Goal: Task Accomplishment & Management: Manage account settings

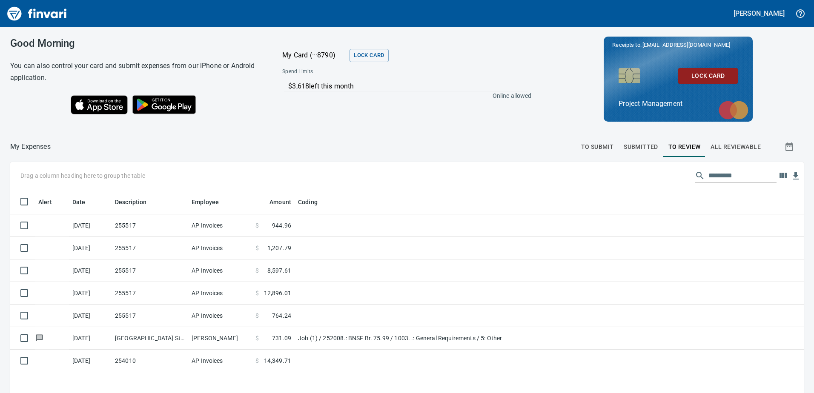
scroll to position [292, 781]
click at [681, 149] on span "To Review" at bounding box center [684, 147] width 32 height 11
click at [672, 145] on span "To Review" at bounding box center [684, 147] width 32 height 11
click at [686, 145] on span "To Review" at bounding box center [684, 147] width 32 height 11
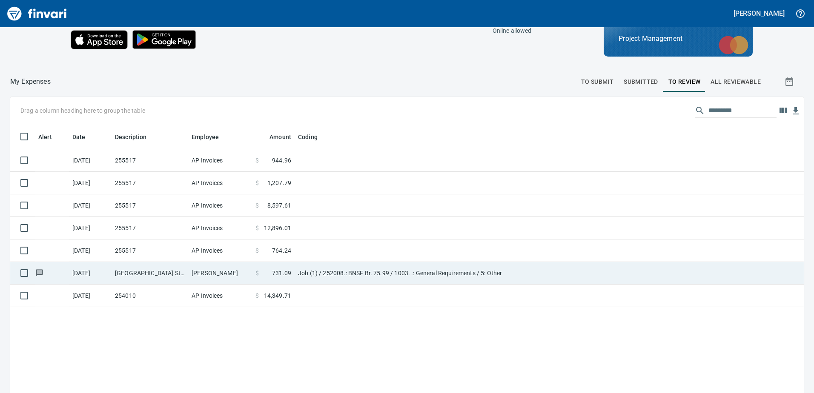
scroll to position [85, 0]
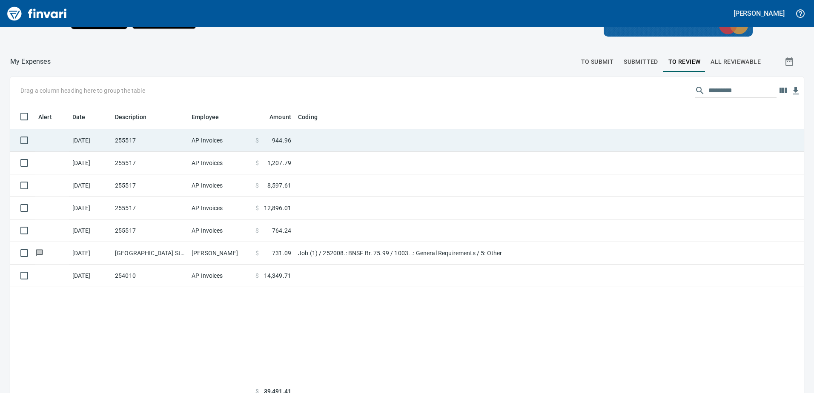
click at [65, 142] on td at bounding box center [52, 140] width 34 height 23
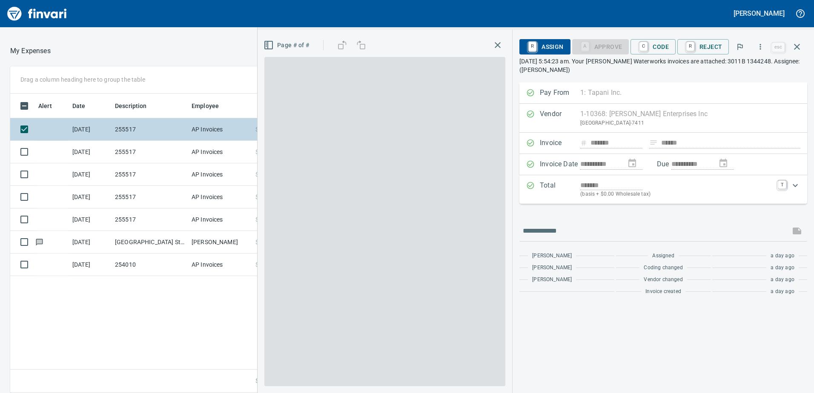
scroll to position [293, 568]
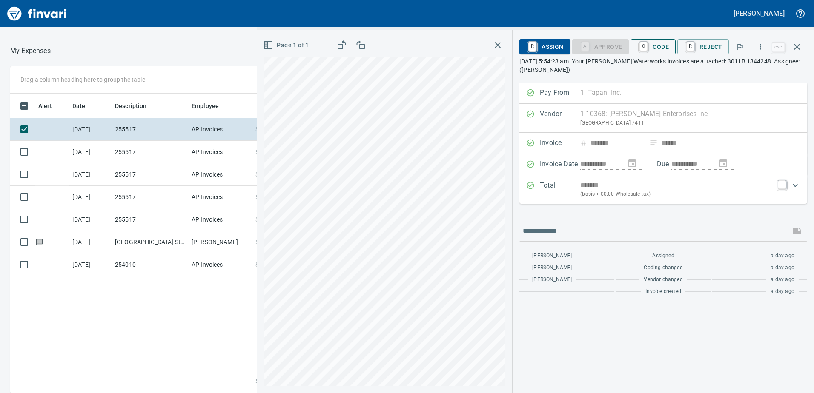
click at [658, 49] on span "C Code" at bounding box center [652, 47] width 31 height 14
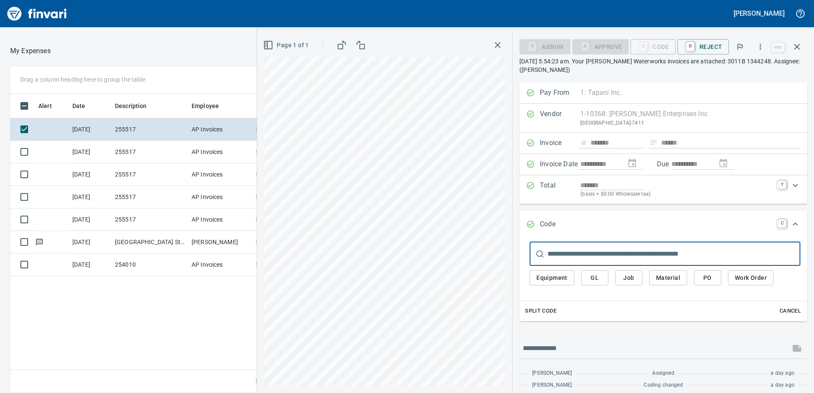
scroll to position [31, 0]
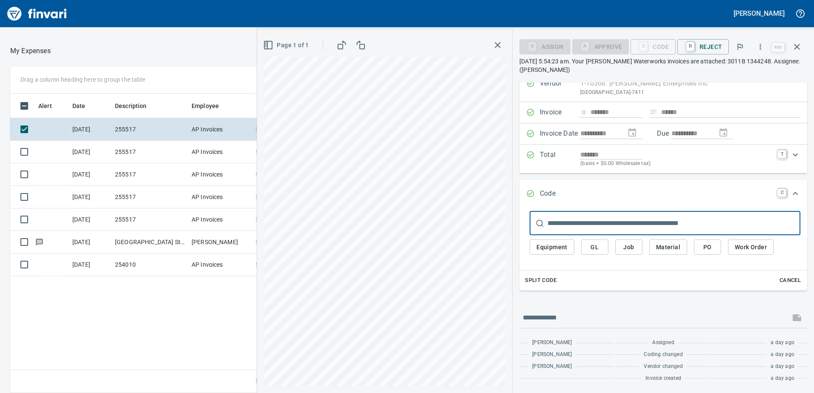
click at [624, 279] on div "Split Code Cancel" at bounding box center [663, 281] width 288 height 20
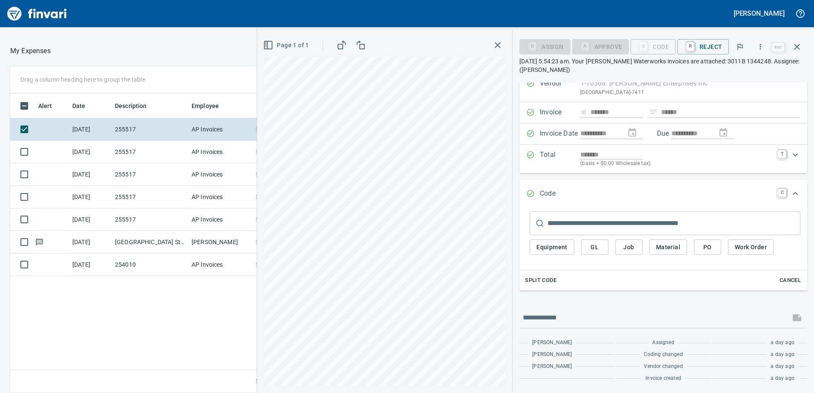
click at [630, 247] on span "Job" at bounding box center [629, 247] width 14 height 11
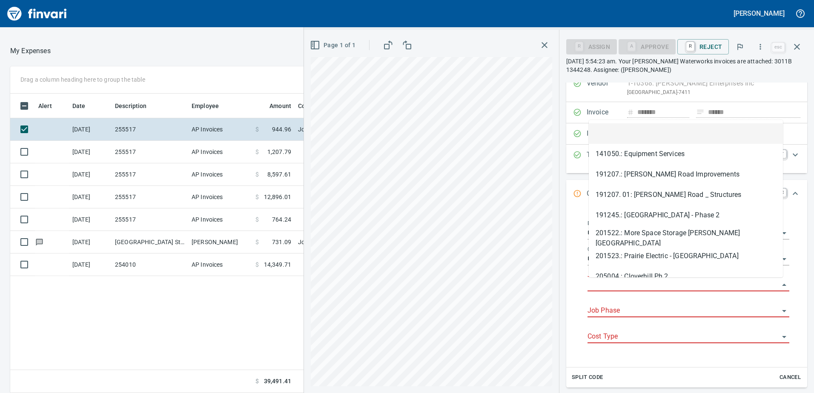
scroll to position [293, 568]
click at [620, 287] on input "Job" at bounding box center [683, 285] width 192 height 12
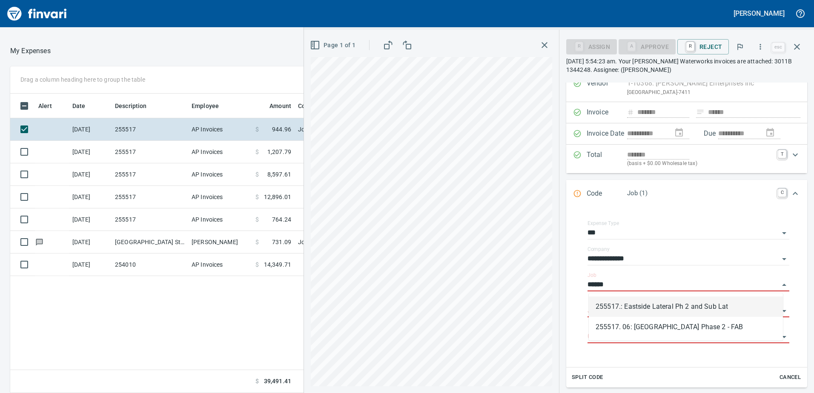
click at [627, 309] on li "255517.: Eastside Lateral Ph 2 and Sub Lat" at bounding box center [686, 307] width 194 height 20
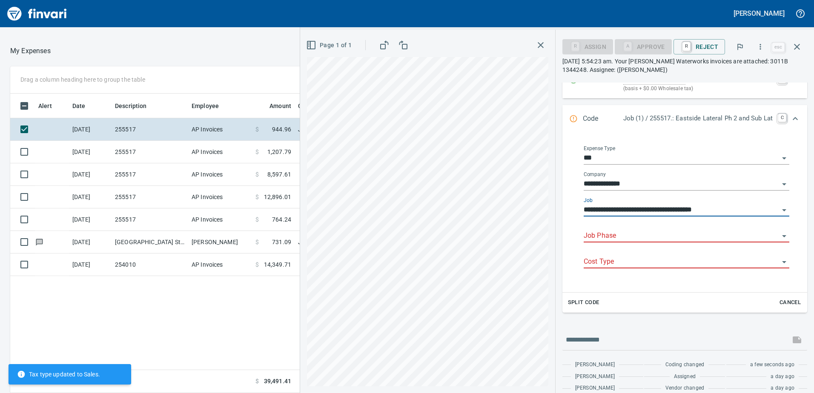
scroll to position [116, 0]
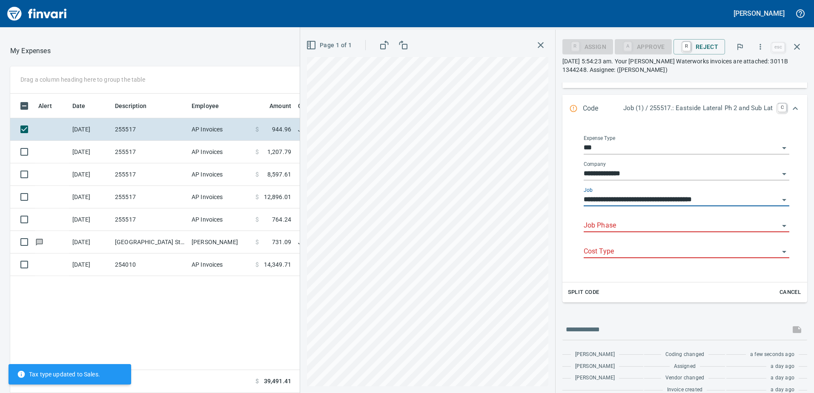
type input "**********"
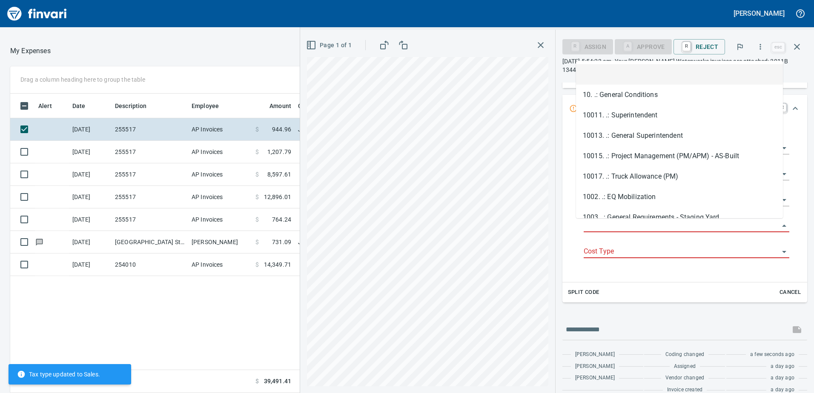
click at [633, 222] on input "Job Phase" at bounding box center [681, 226] width 195 height 12
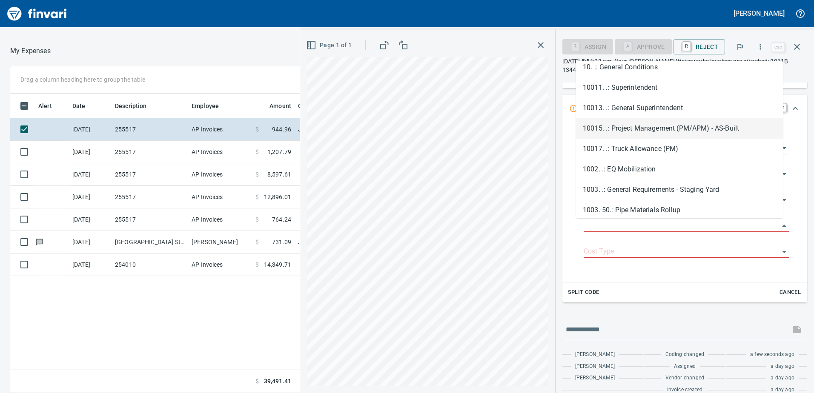
scroll to position [43, 0]
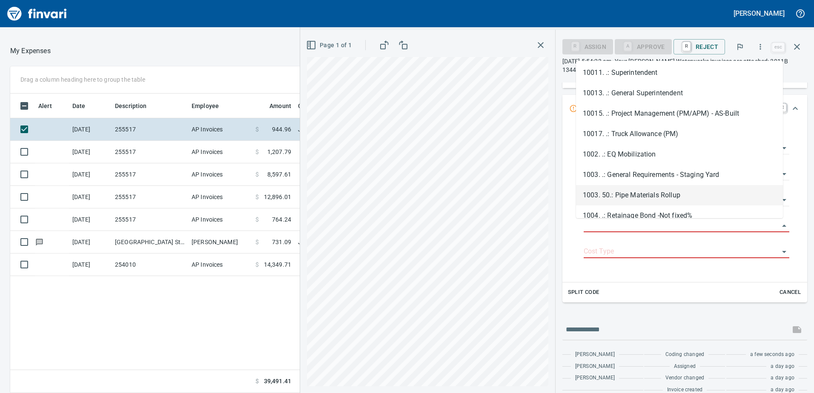
click at [633, 196] on li "1003. 50.: Pipe Materials Rollup" at bounding box center [679, 195] width 207 height 20
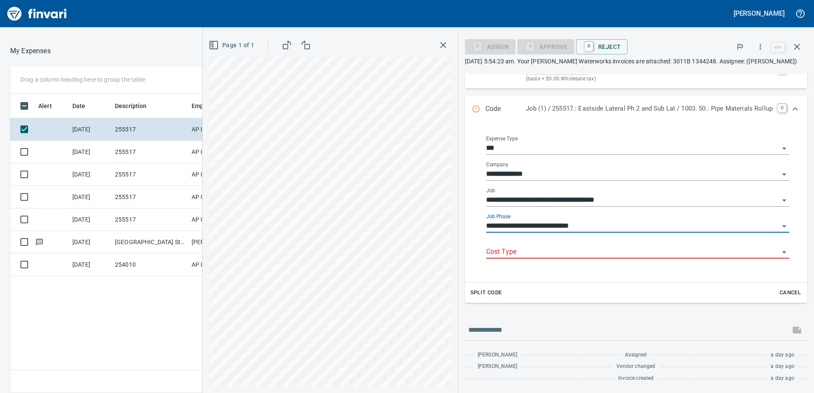
type input "**********"
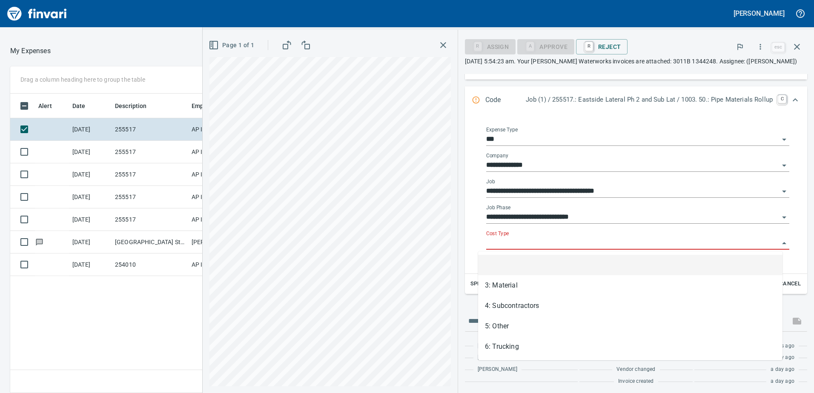
scroll to position [293, 568]
click at [505, 242] on input "Cost Type" at bounding box center [632, 243] width 293 height 12
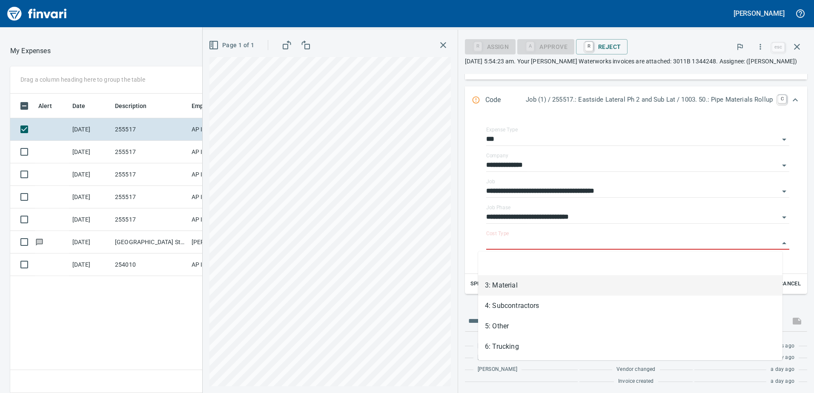
click at [498, 286] on li "3: Material" at bounding box center [630, 285] width 304 height 20
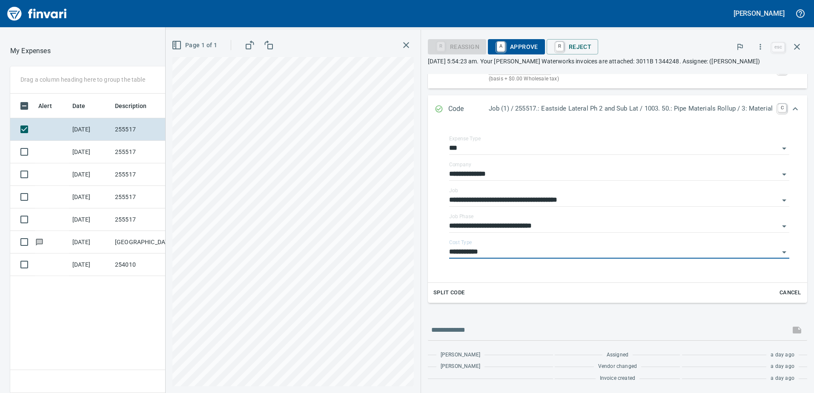
type input "**********"
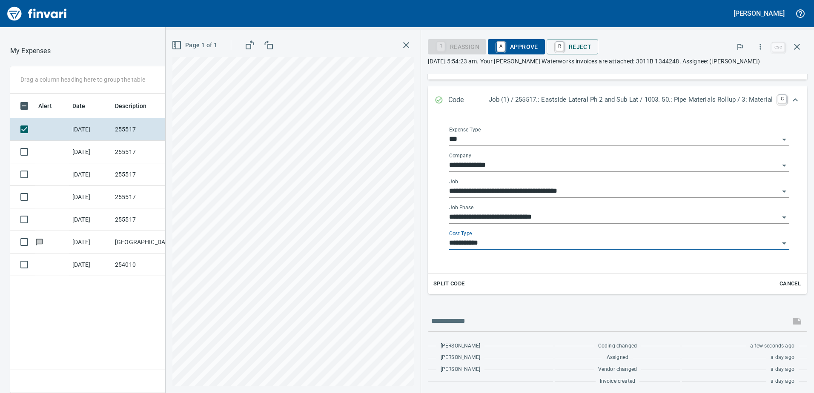
scroll to position [116, 0]
click at [514, 46] on span "A Approve" at bounding box center [516, 47] width 43 height 14
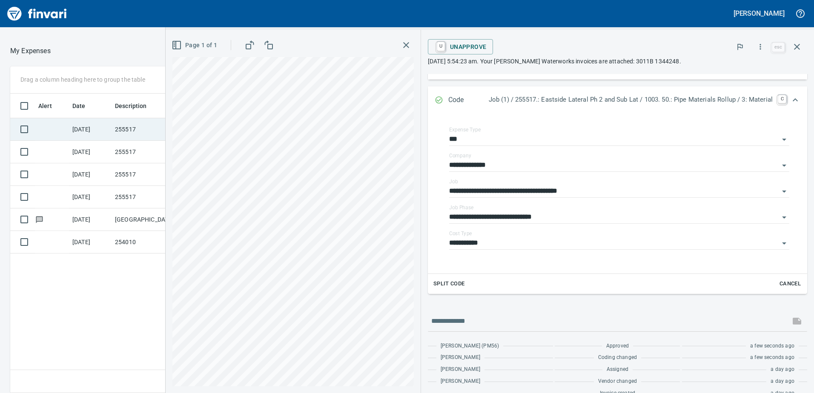
click at [90, 132] on td "[DATE]" at bounding box center [90, 129] width 43 height 23
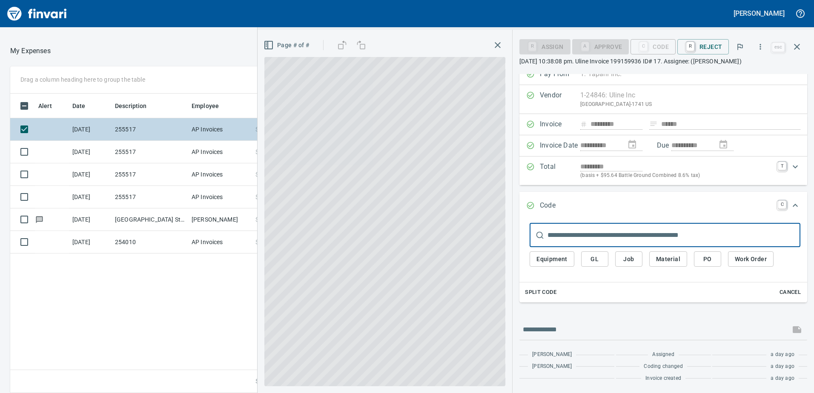
scroll to position [10, 0]
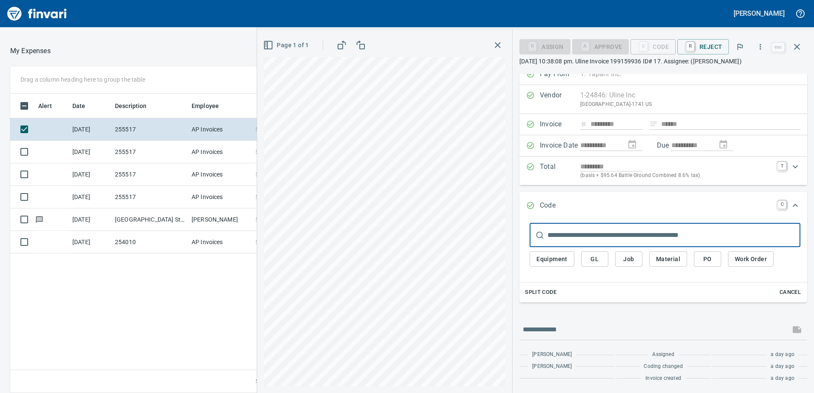
click at [630, 257] on span "Job" at bounding box center [629, 259] width 14 height 11
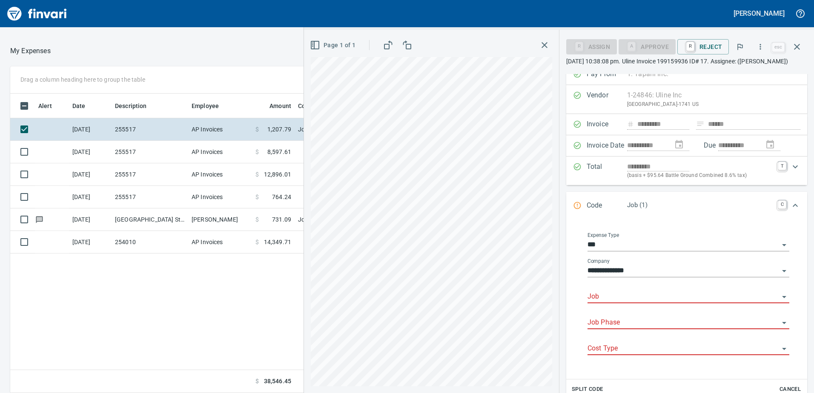
scroll to position [293, 568]
click at [610, 295] on input "Job" at bounding box center [683, 297] width 192 height 12
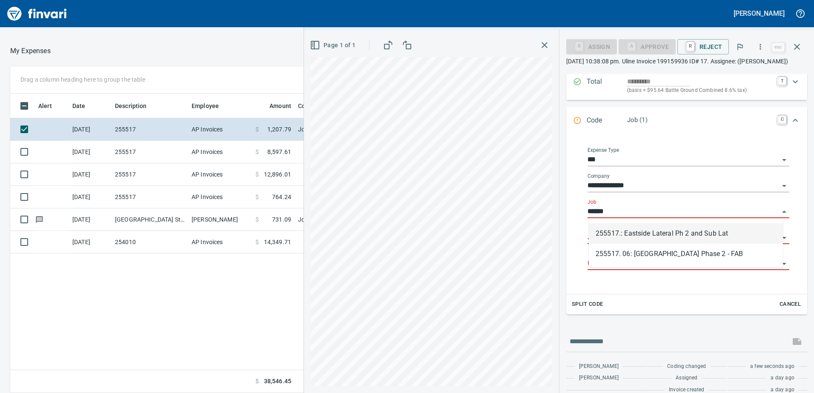
click at [645, 232] on li "255517.: Eastside Lateral Ph 2 and Sub Lat" at bounding box center [686, 233] width 194 height 20
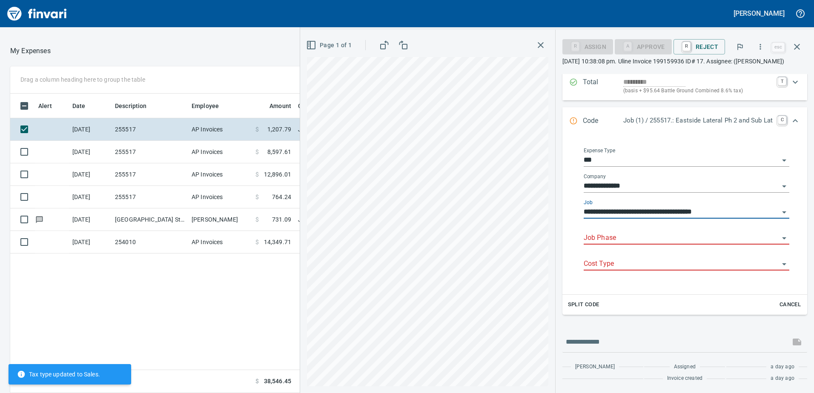
scroll to position [95, 0]
type input "**********"
click at [638, 236] on input "Job Phase" at bounding box center [681, 238] width 195 height 12
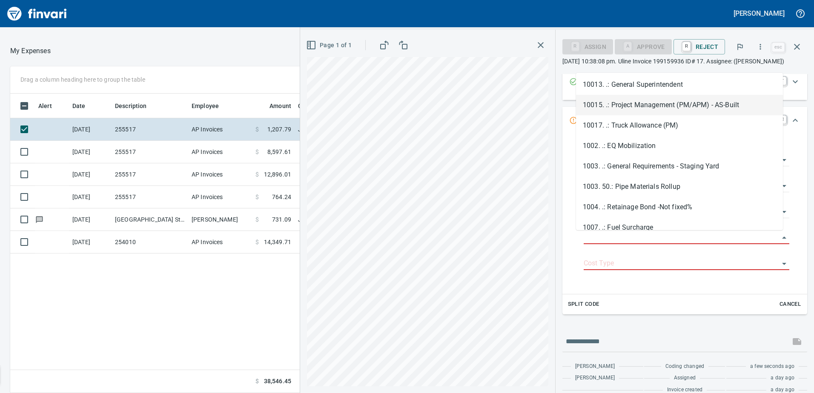
scroll to position [85, 0]
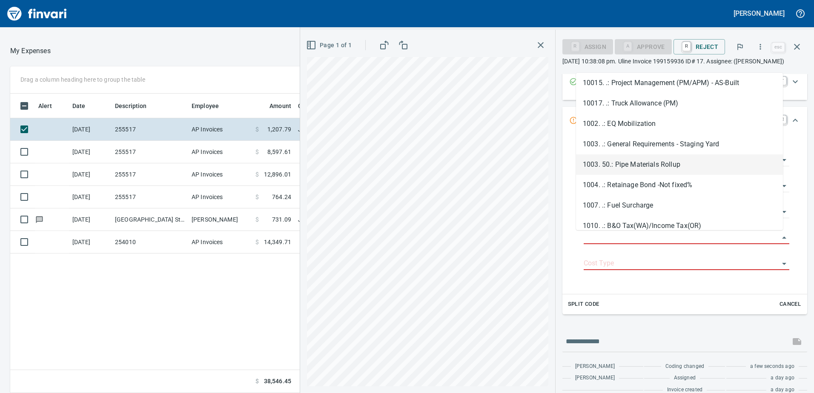
click at [624, 161] on li "1003. 50.: Pipe Materials Rollup" at bounding box center [679, 164] width 207 height 20
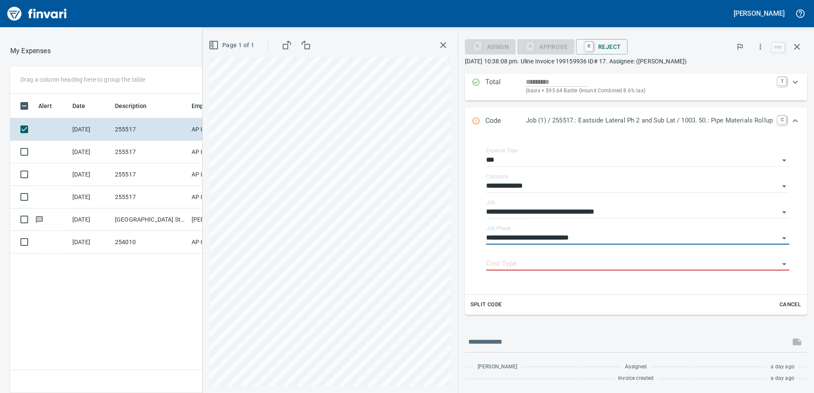
type input "**********"
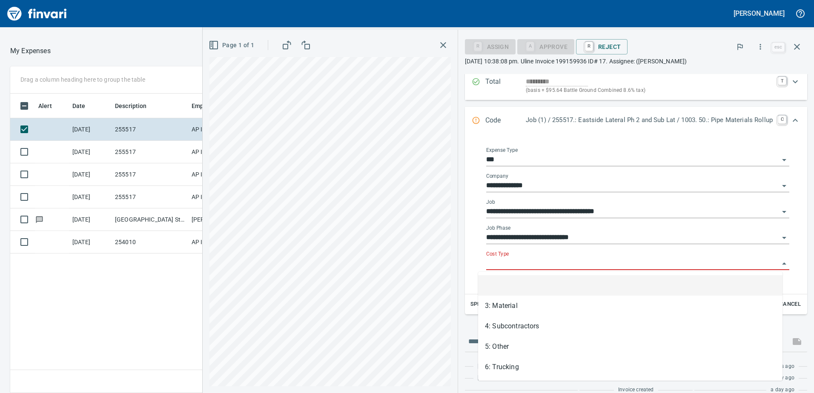
scroll to position [293, 568]
click at [513, 261] on input "Cost Type" at bounding box center [632, 264] width 293 height 12
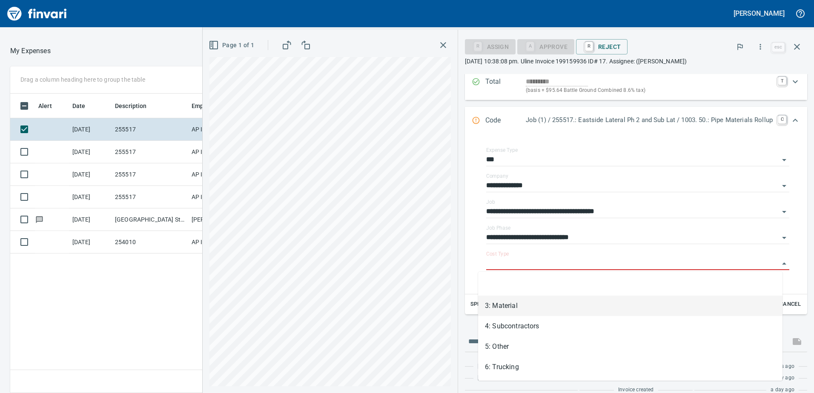
click at [503, 304] on li "3: Material" at bounding box center [630, 306] width 304 height 20
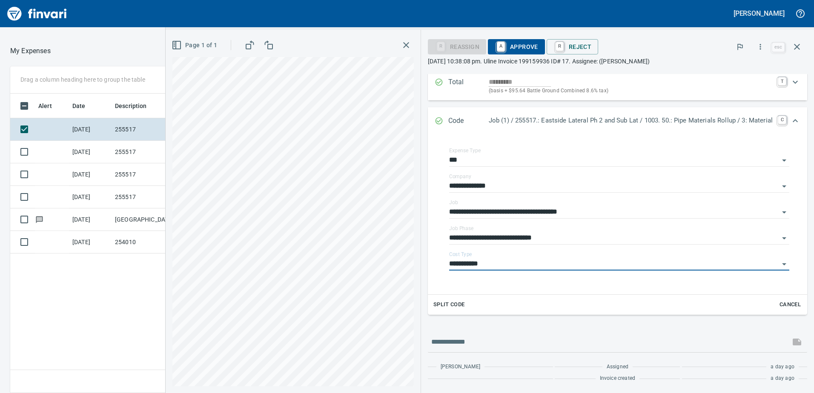
type input "**********"
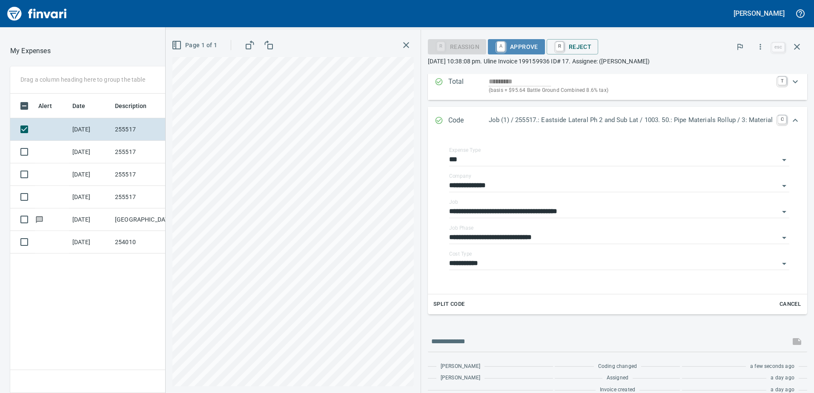
click at [515, 48] on span "A Approve" at bounding box center [516, 47] width 43 height 14
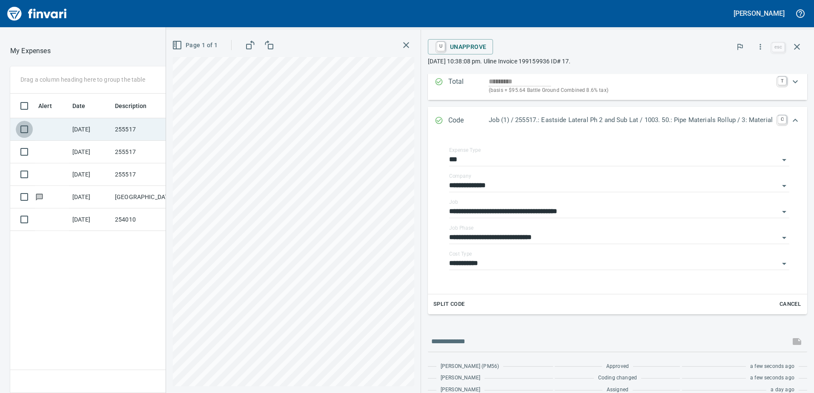
scroll to position [10, 0]
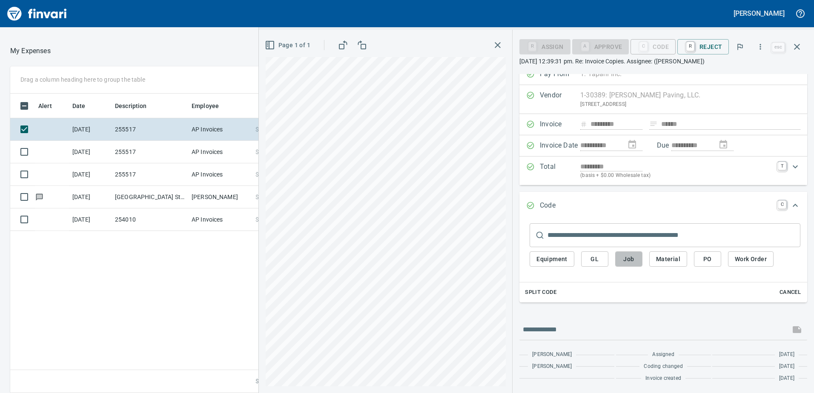
click at [627, 257] on span "Job" at bounding box center [629, 259] width 14 height 11
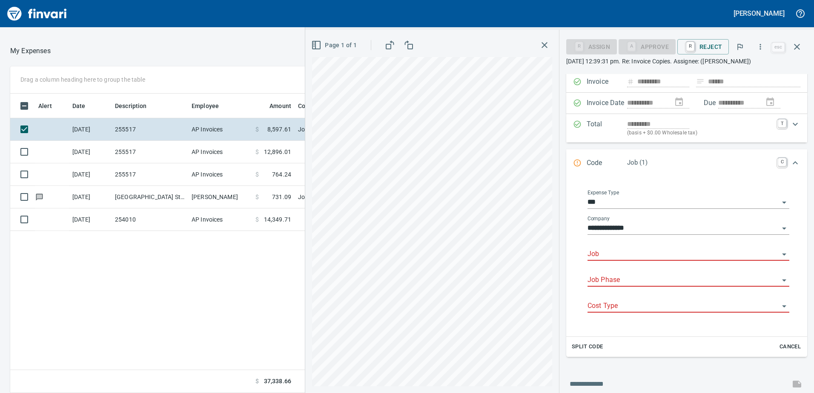
scroll to position [293, 568]
click at [608, 253] on input "Job" at bounding box center [683, 255] width 192 height 12
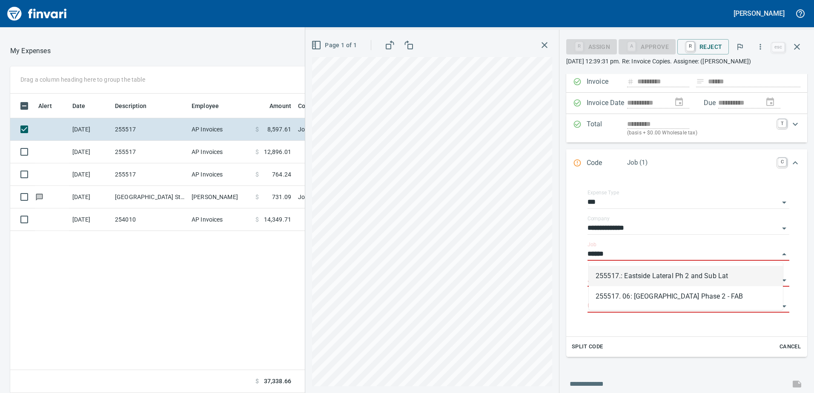
click at [626, 273] on li "255517.: Eastside Lateral Ph 2 and Sub Lat" at bounding box center [686, 276] width 194 height 20
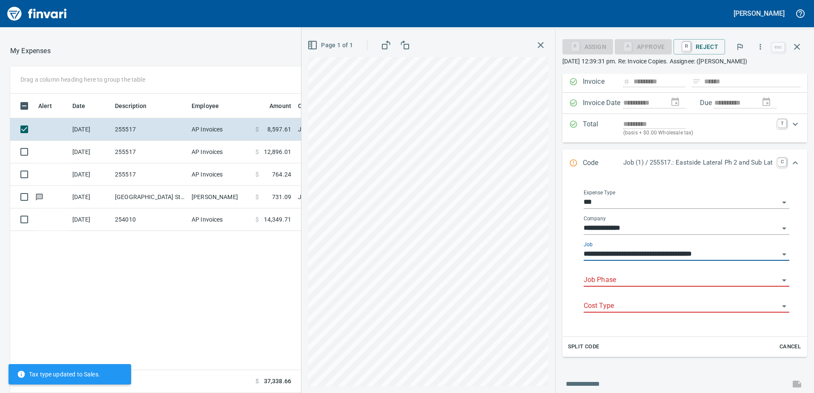
type input "**********"
click at [617, 280] on input "Job Phase" at bounding box center [681, 281] width 195 height 12
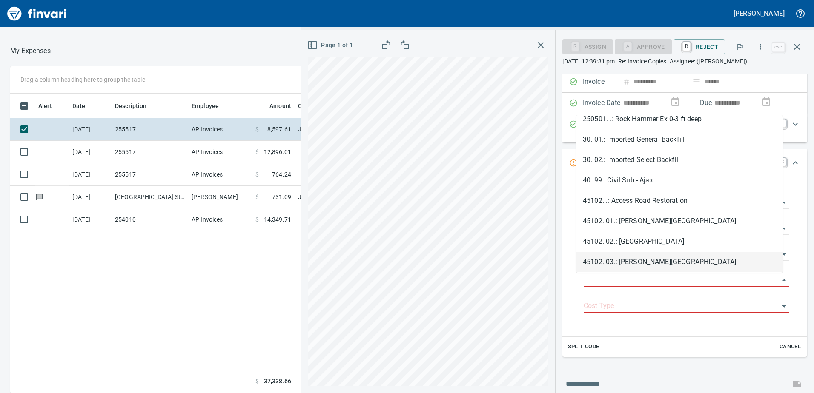
scroll to position [915, 0]
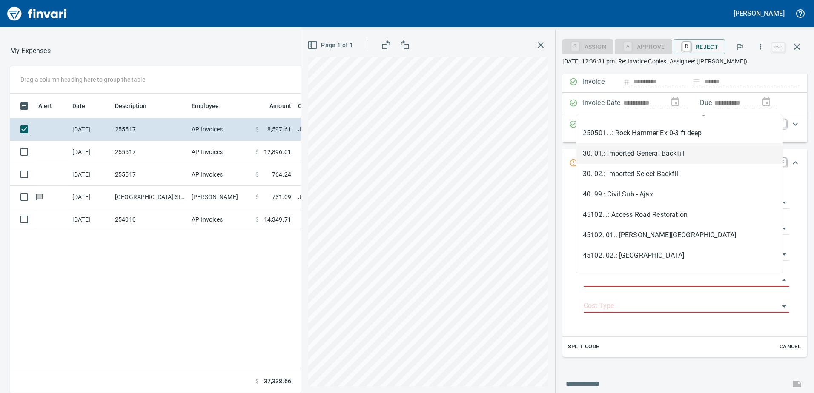
click at [631, 154] on li "30. 01.: Imported General Backfill" at bounding box center [679, 153] width 207 height 20
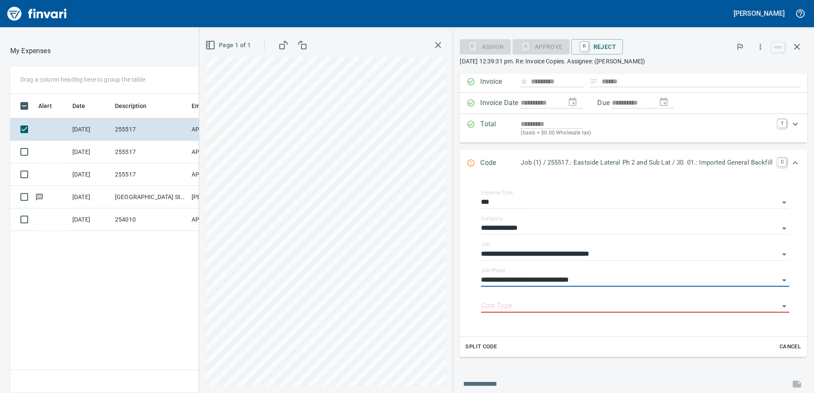
type input "**********"
click at [535, 301] on input "Cost Type" at bounding box center [630, 306] width 298 height 12
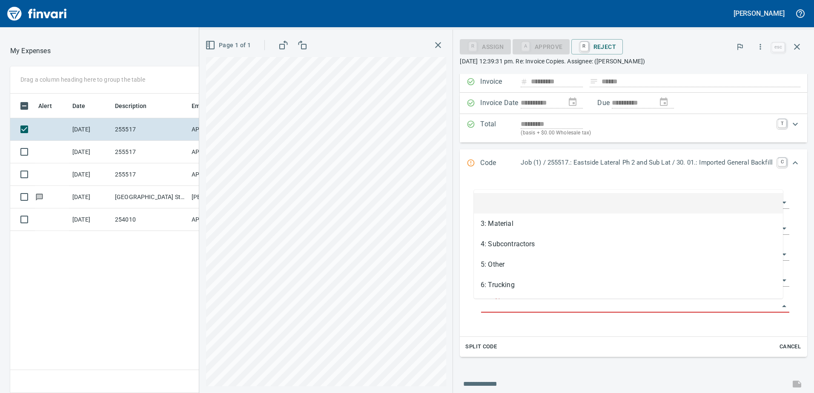
scroll to position [293, 568]
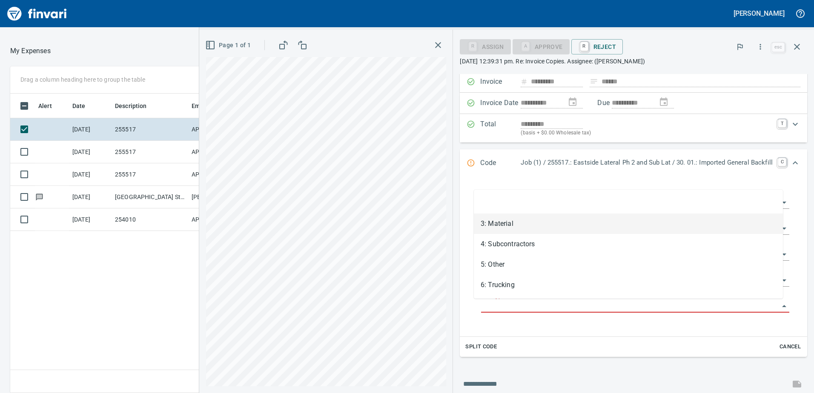
click at [508, 225] on li "3: Material" at bounding box center [628, 224] width 309 height 20
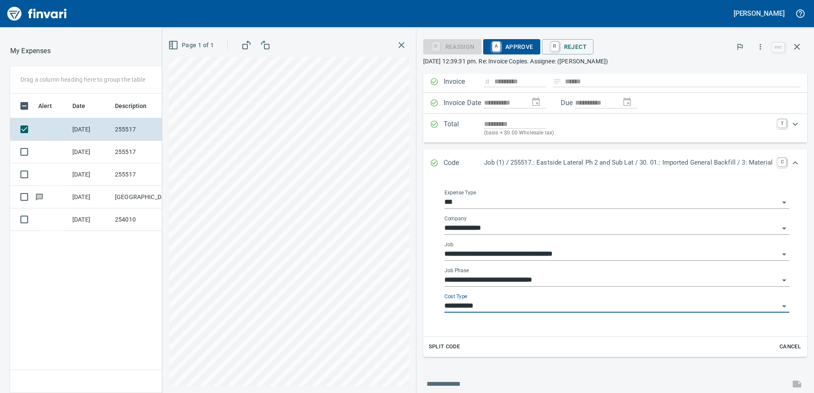
type input "**********"
click at [507, 48] on span "A Approve" at bounding box center [511, 47] width 43 height 14
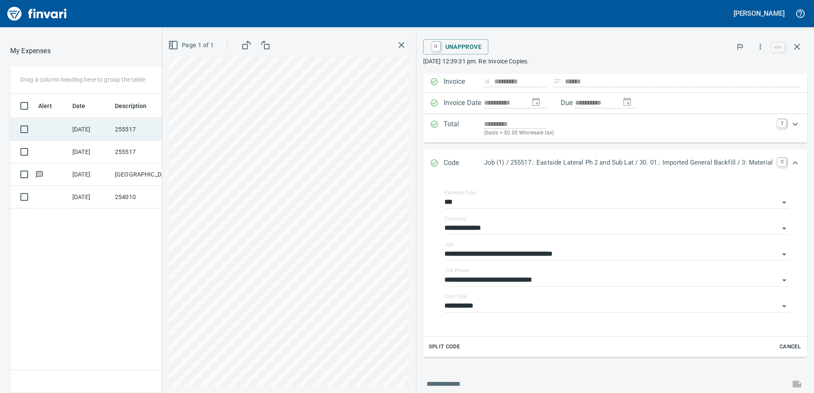
click at [48, 127] on td at bounding box center [52, 129] width 34 height 23
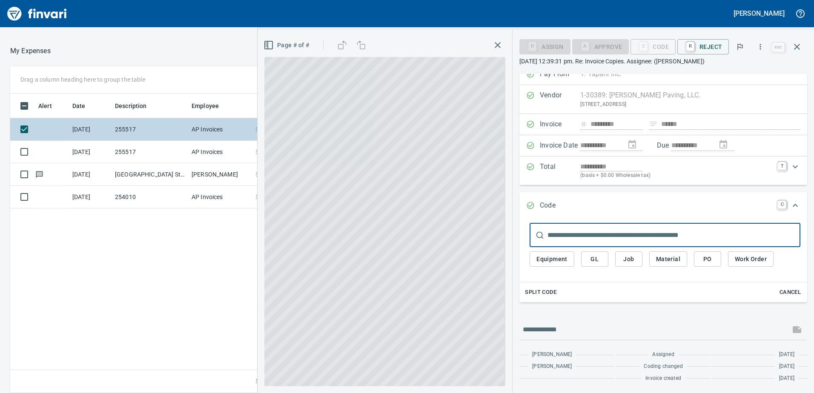
scroll to position [10, 0]
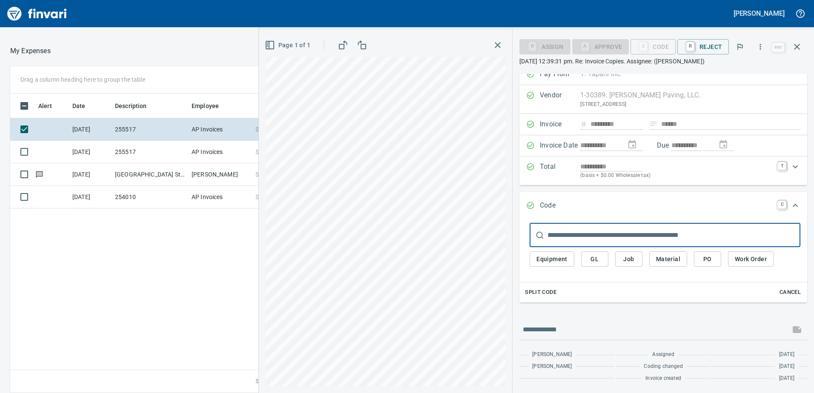
click at [632, 260] on span "Job" at bounding box center [629, 259] width 14 height 11
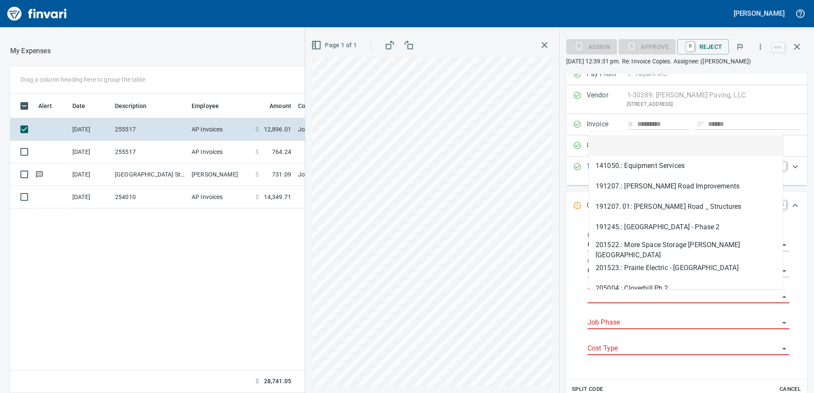
click at [613, 295] on input "Job" at bounding box center [683, 297] width 192 height 12
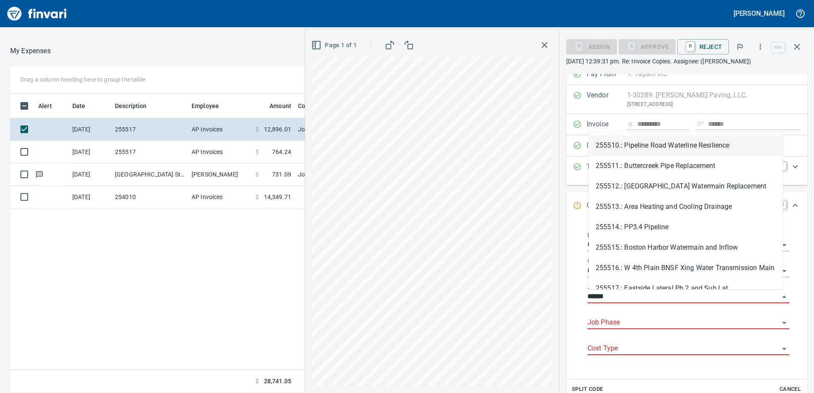
scroll to position [293, 568]
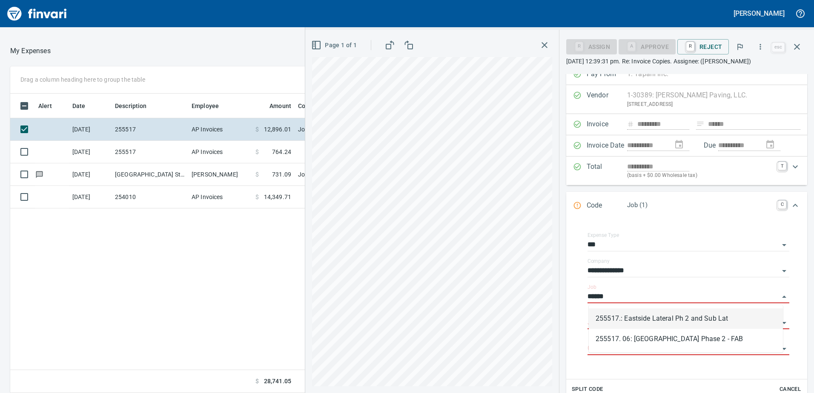
click at [644, 323] on li "255517.: Eastside Lateral Ph 2 and Sub Lat" at bounding box center [686, 319] width 194 height 20
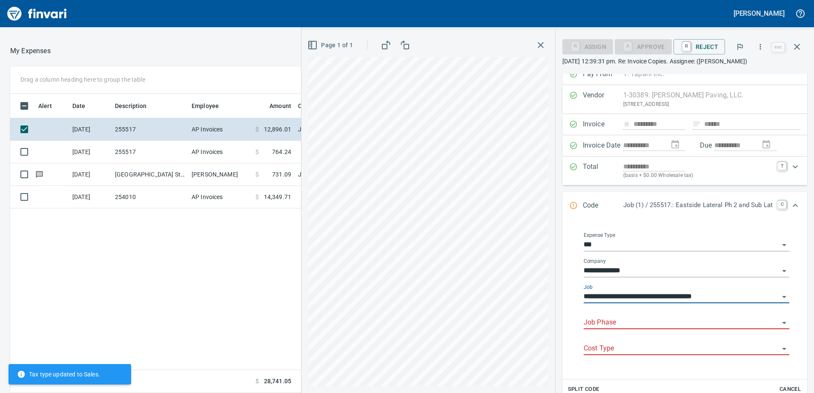
type input "**********"
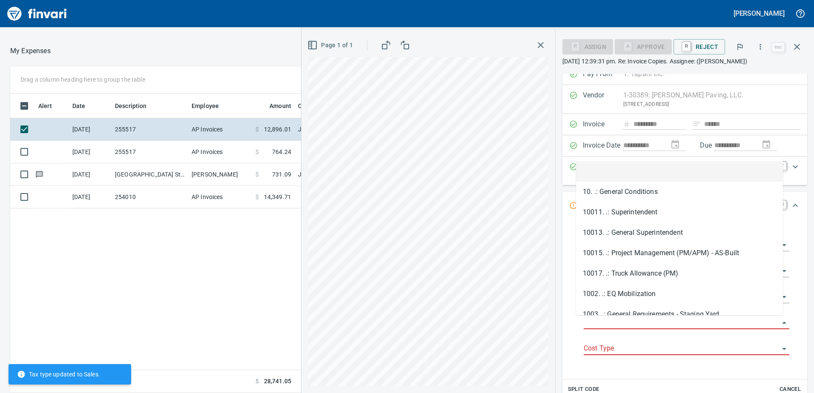
click at [617, 322] on input "Job Phase" at bounding box center [681, 323] width 195 height 12
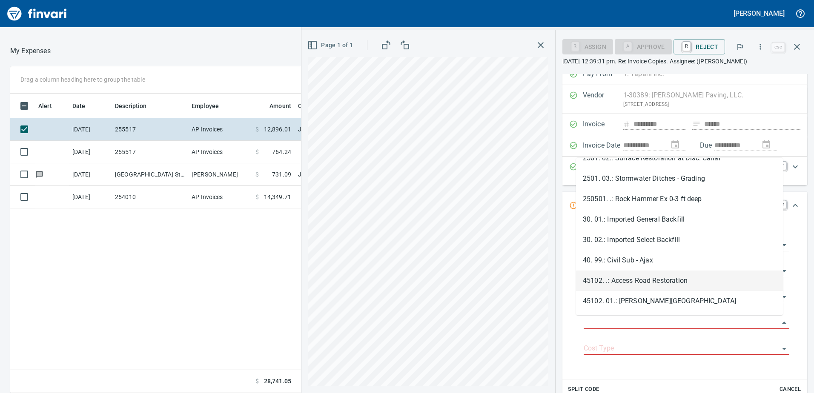
scroll to position [872, 0]
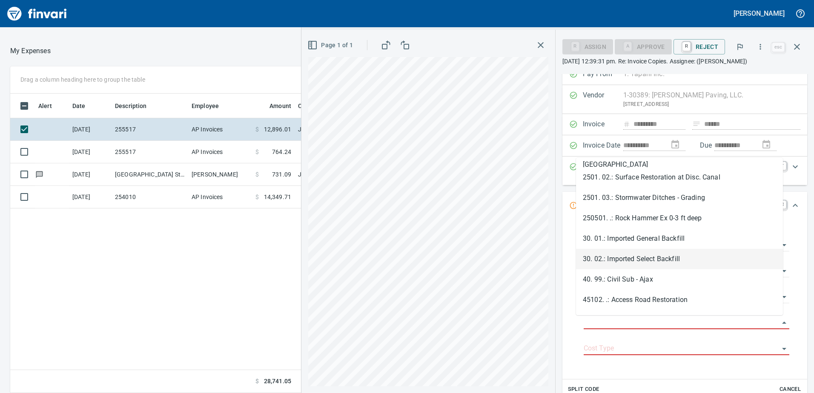
click at [623, 259] on li "30. 02.: Imported Select Backfill" at bounding box center [679, 259] width 207 height 20
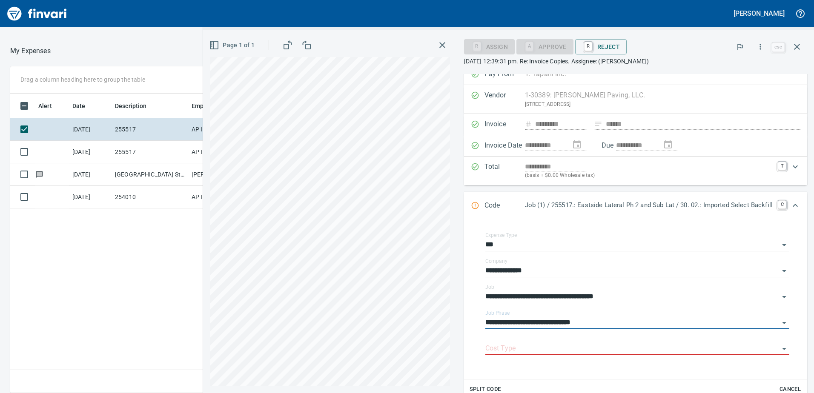
type input "**********"
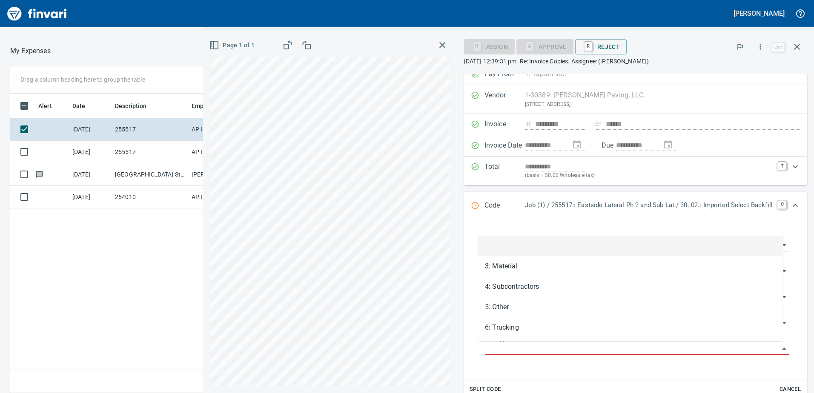
click at [538, 346] on input "Cost Type" at bounding box center [632, 349] width 294 height 12
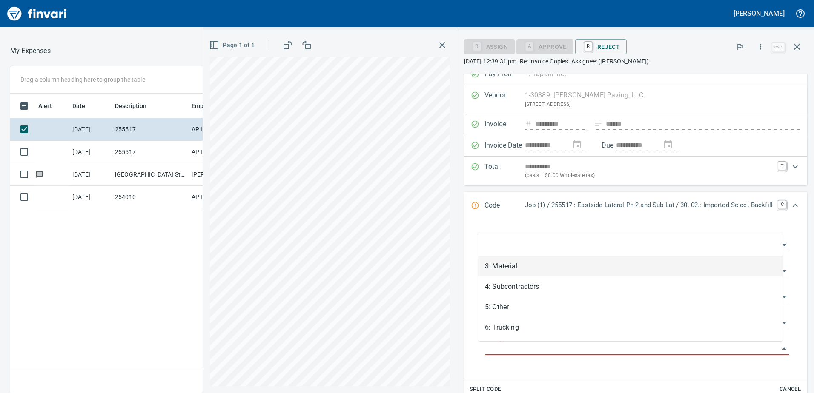
click at [521, 270] on li "3: Material" at bounding box center [630, 266] width 305 height 20
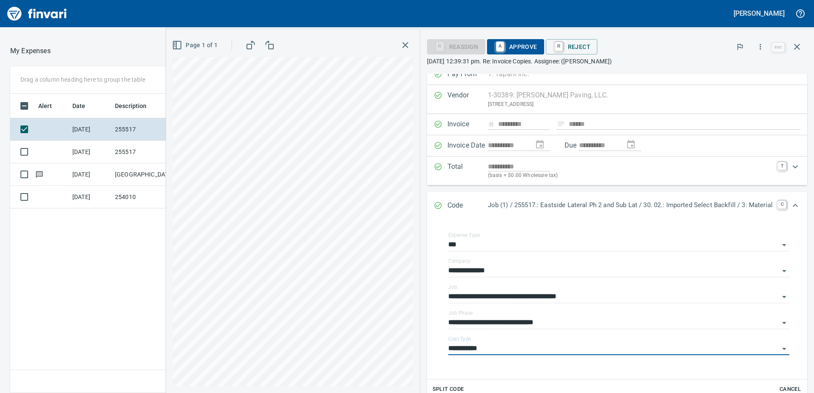
type input "**********"
click at [503, 49] on span "A Approve" at bounding box center [515, 47] width 43 height 14
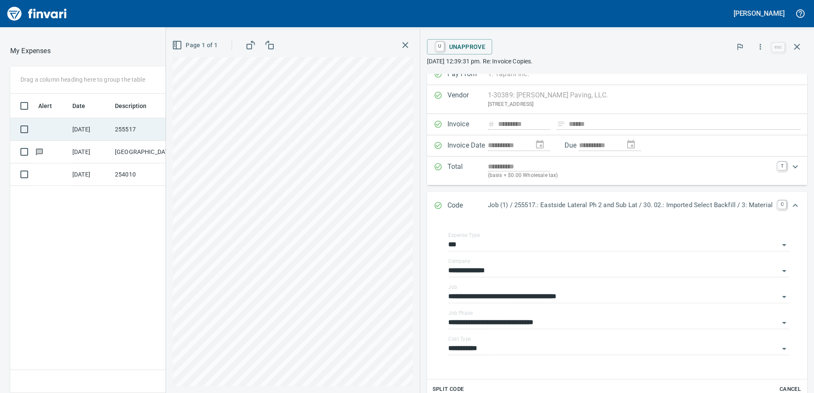
click at [98, 126] on td "[DATE]" at bounding box center [90, 129] width 43 height 23
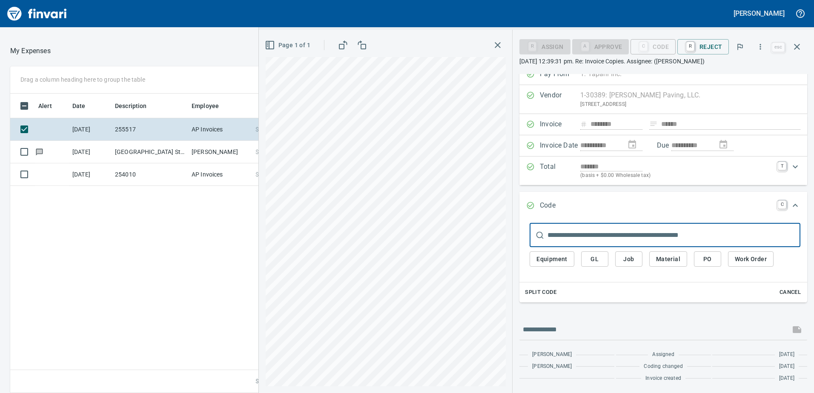
click at [635, 262] on span "Job" at bounding box center [629, 259] width 14 height 11
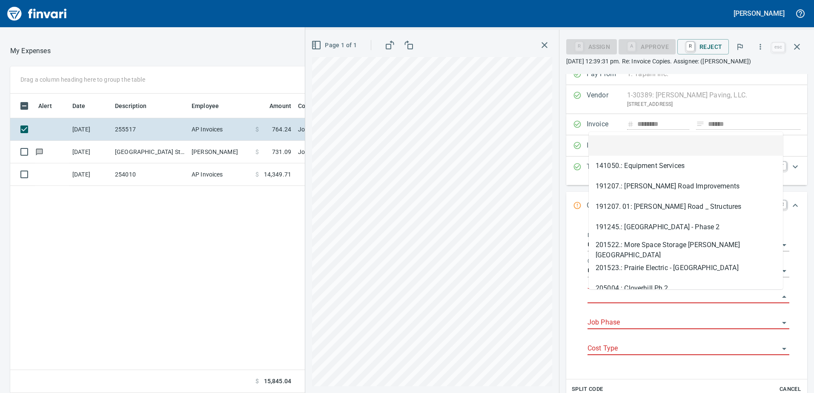
click at [615, 295] on input "Job" at bounding box center [683, 297] width 192 height 12
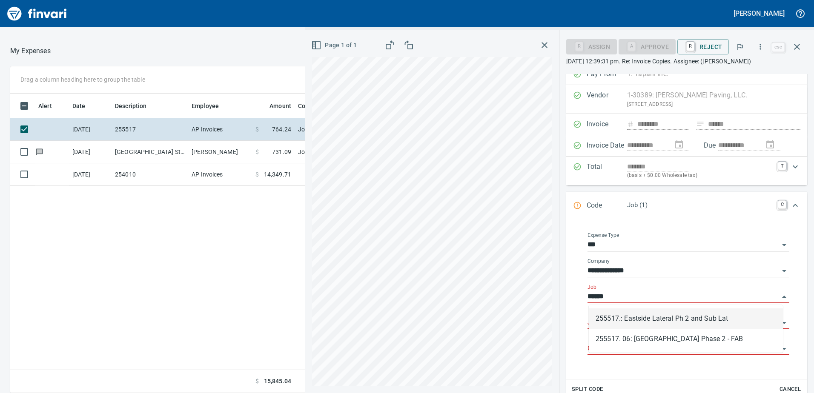
scroll to position [293, 568]
click at [618, 319] on li "255517.: Eastside Lateral Ph 2 and Sub Lat" at bounding box center [686, 319] width 194 height 20
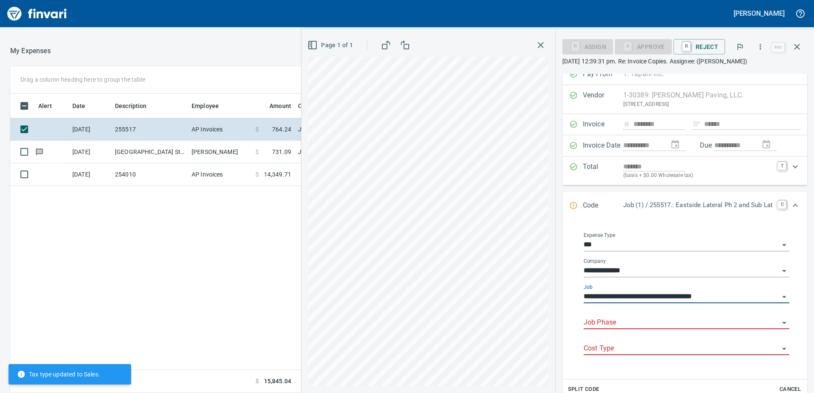
type input "**********"
click at [599, 322] on input "Job Phase" at bounding box center [681, 323] width 195 height 12
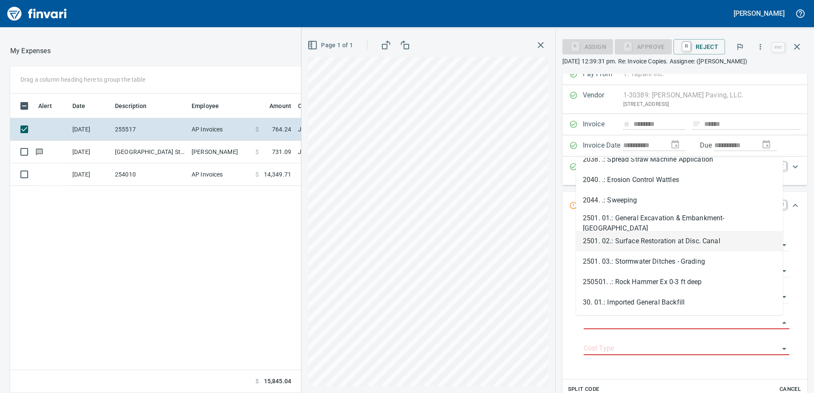
scroll to position [851, 0]
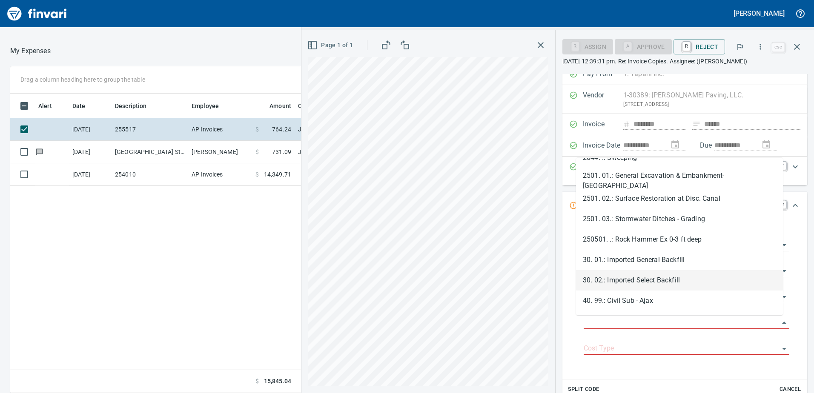
click at [621, 277] on li "30. 02.: Imported Select Backfill" at bounding box center [679, 280] width 207 height 20
type input "**********"
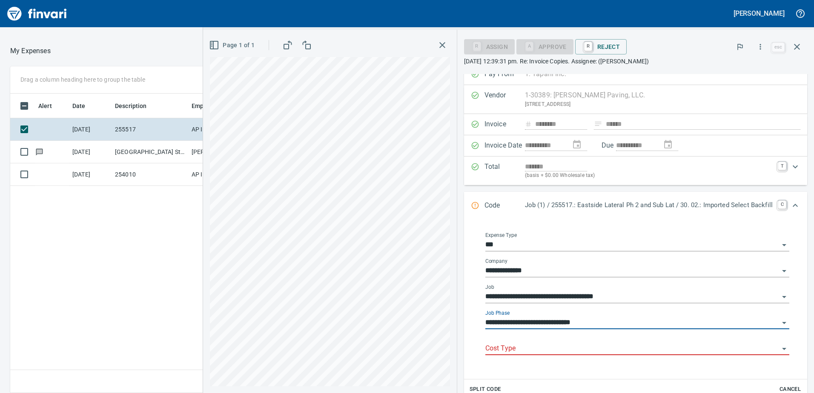
scroll to position [293, 568]
click at [505, 345] on input "Cost Type" at bounding box center [632, 349] width 294 height 12
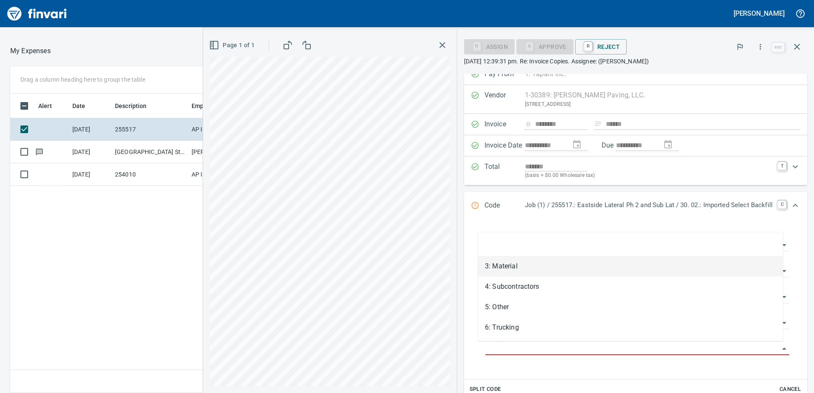
click at [514, 266] on li "3: Material" at bounding box center [630, 266] width 305 height 20
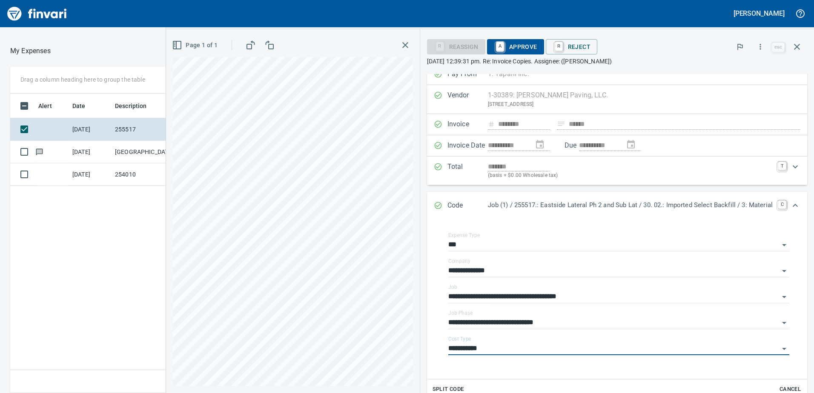
type input "**********"
click at [517, 51] on span "A Approve" at bounding box center [515, 47] width 43 height 14
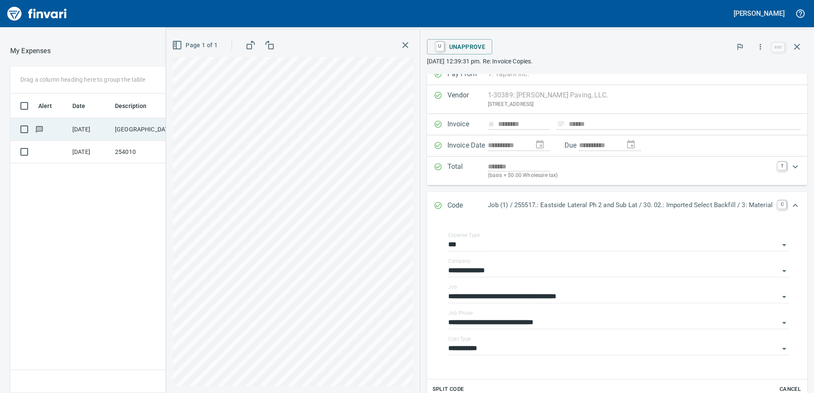
click at [129, 128] on td "[GEOGRAPHIC_DATA] Store [GEOGRAPHIC_DATA] [GEOGRAPHIC_DATA]" at bounding box center [150, 129] width 77 height 23
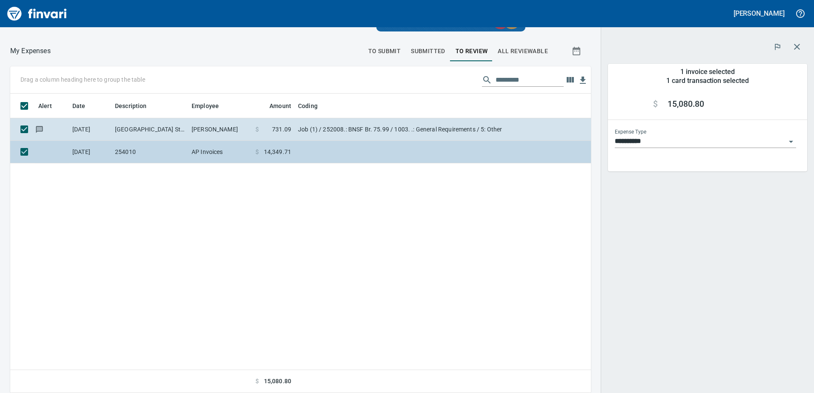
click at [202, 153] on td "AP Invoices" at bounding box center [220, 152] width 64 height 23
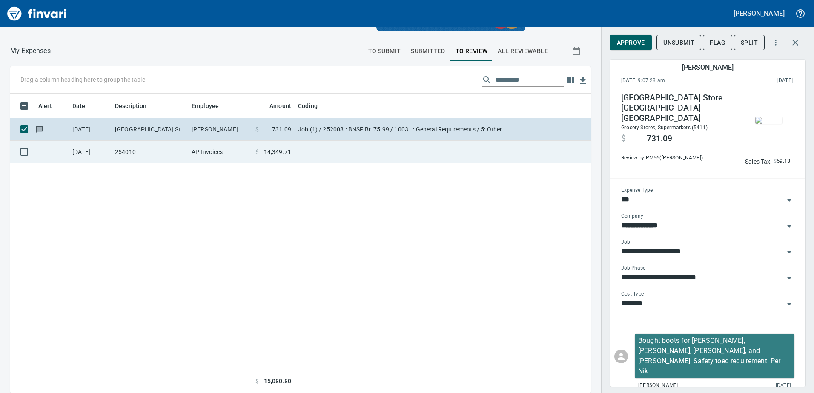
click at [175, 155] on td "254010" at bounding box center [150, 152] width 77 height 23
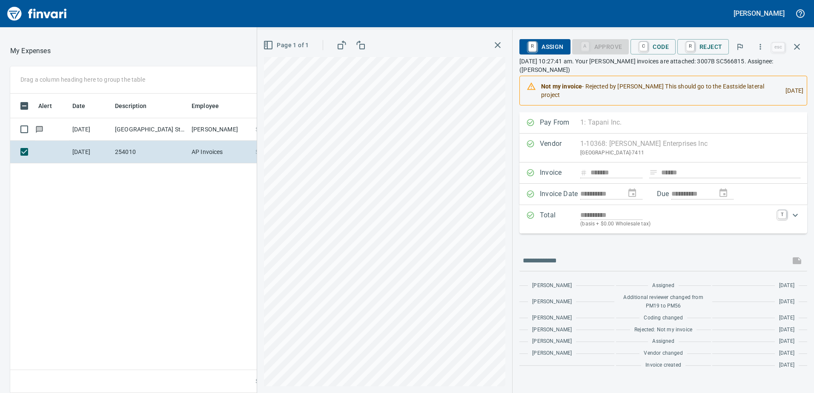
click at [501, 46] on icon "button" at bounding box center [498, 45] width 6 height 6
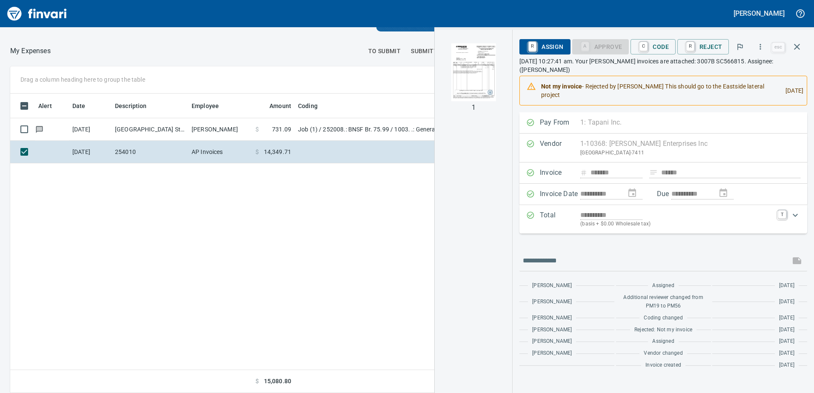
scroll to position [293, 568]
